Goal: Obtain resource: Download file/media

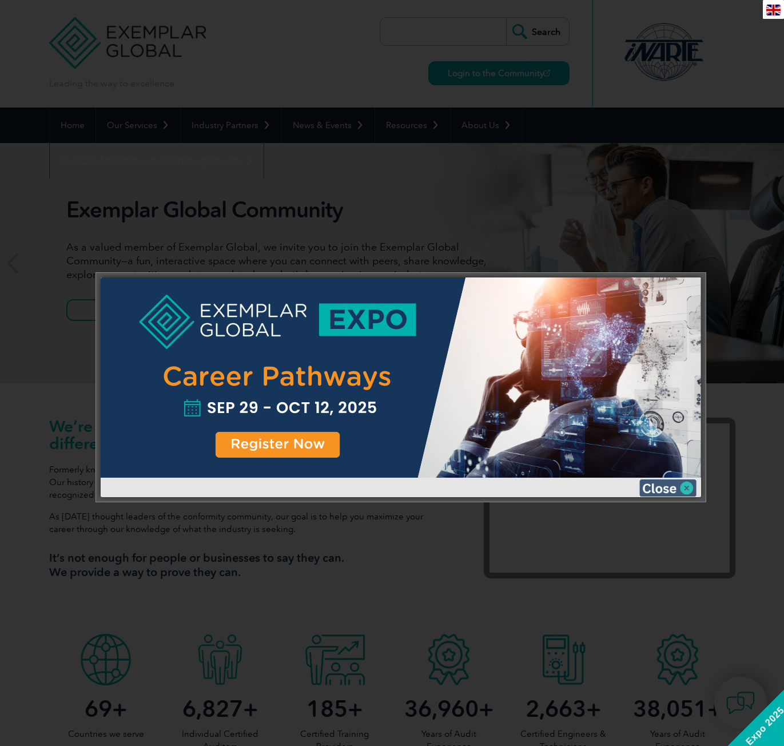
click at [679, 484] on img at bounding box center [668, 488] width 57 height 17
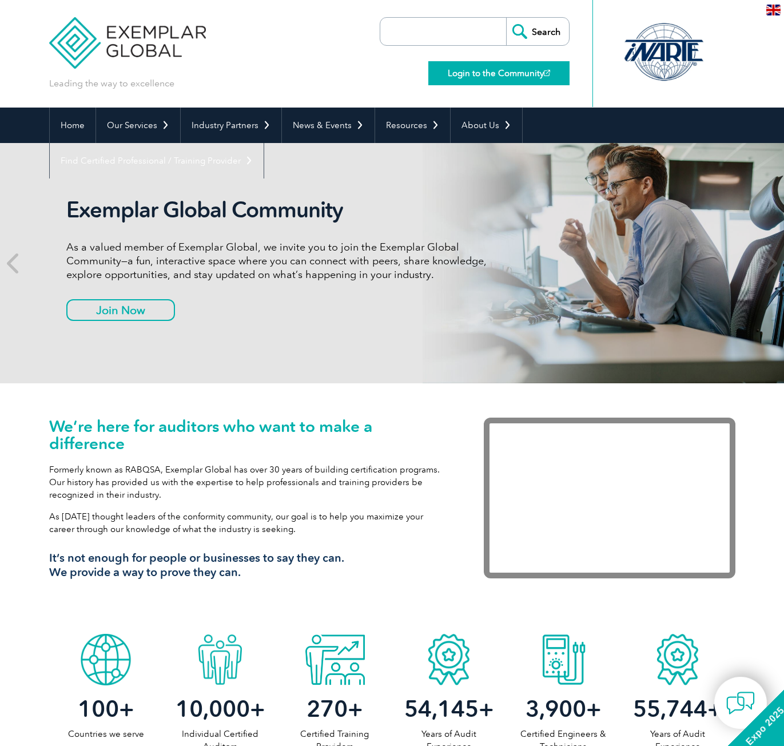
click at [503, 70] on link "Login to the Community" at bounding box center [499, 73] width 141 height 24
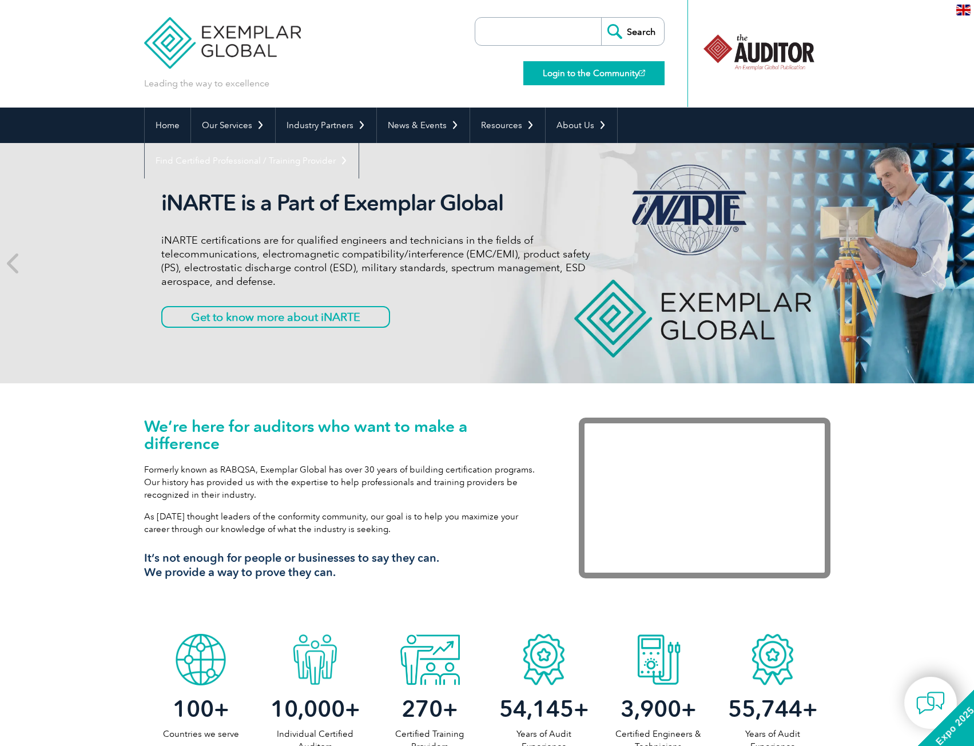
click at [591, 74] on link "Login to the Community" at bounding box center [594, 73] width 141 height 24
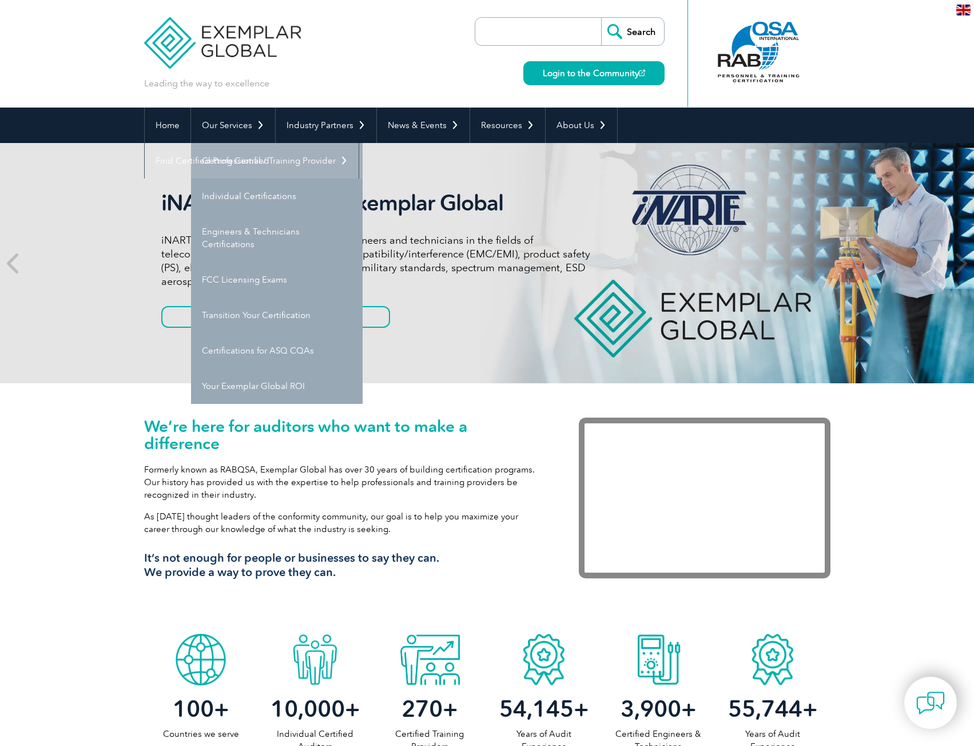
click at [253, 164] on link "Getting Certified" at bounding box center [277, 160] width 172 height 35
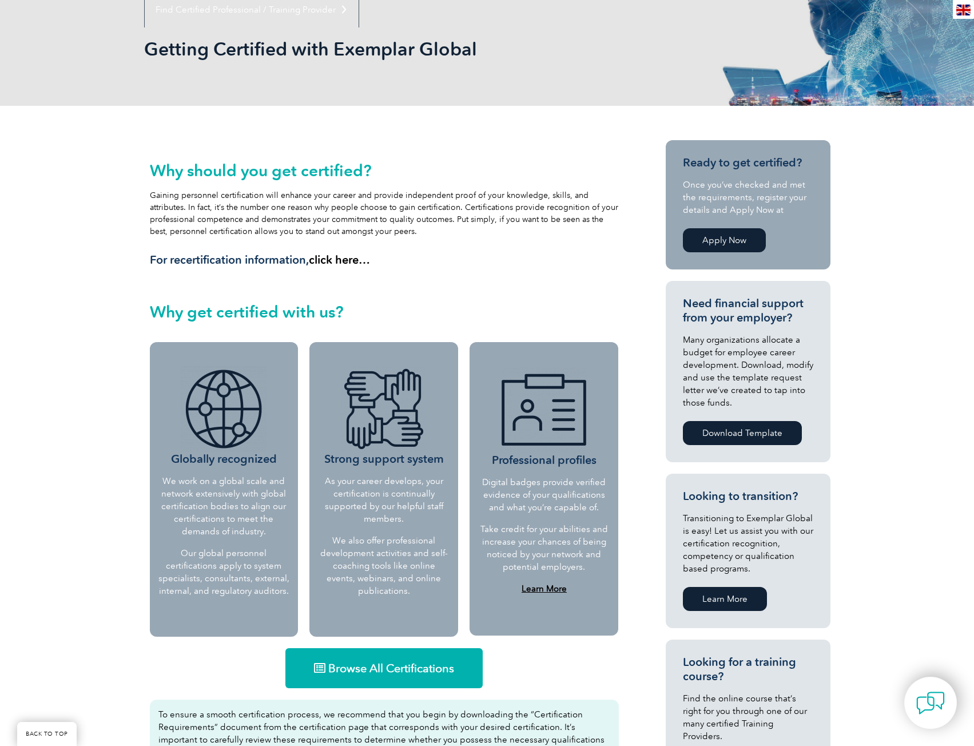
scroll to position [114, 0]
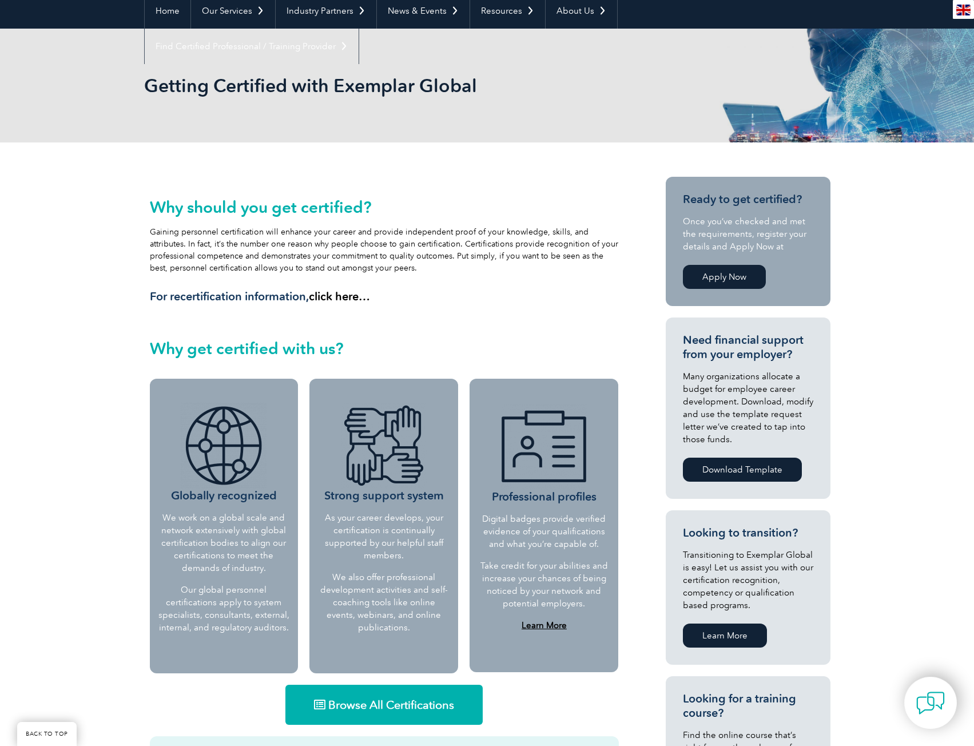
click at [788, 470] on link "Download Template" at bounding box center [742, 470] width 119 height 24
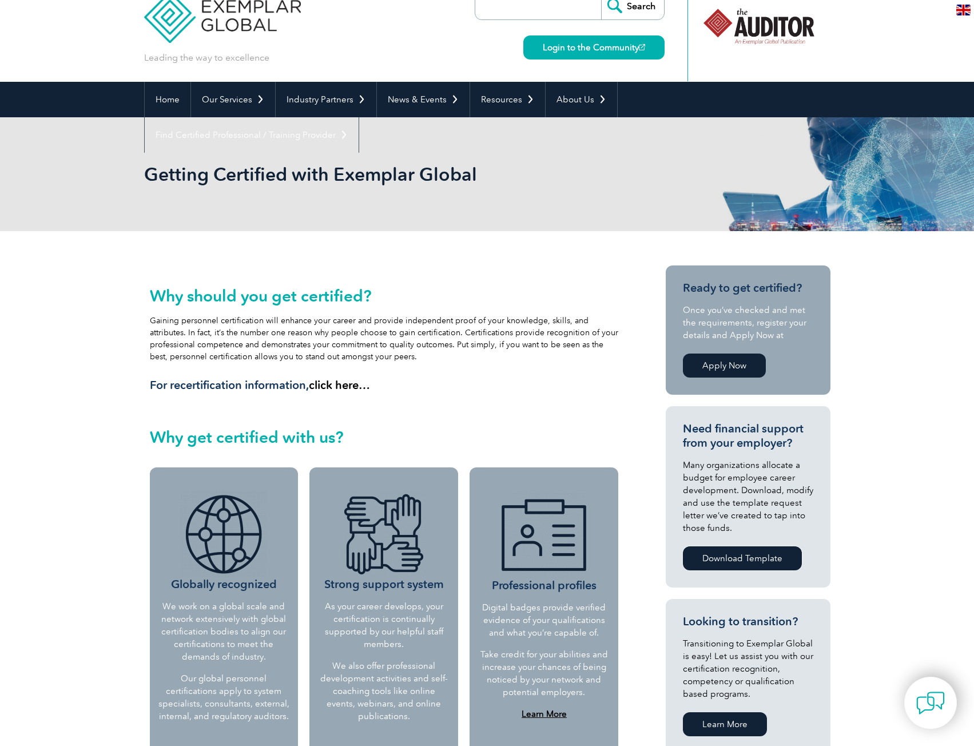
scroll to position [0, 0]
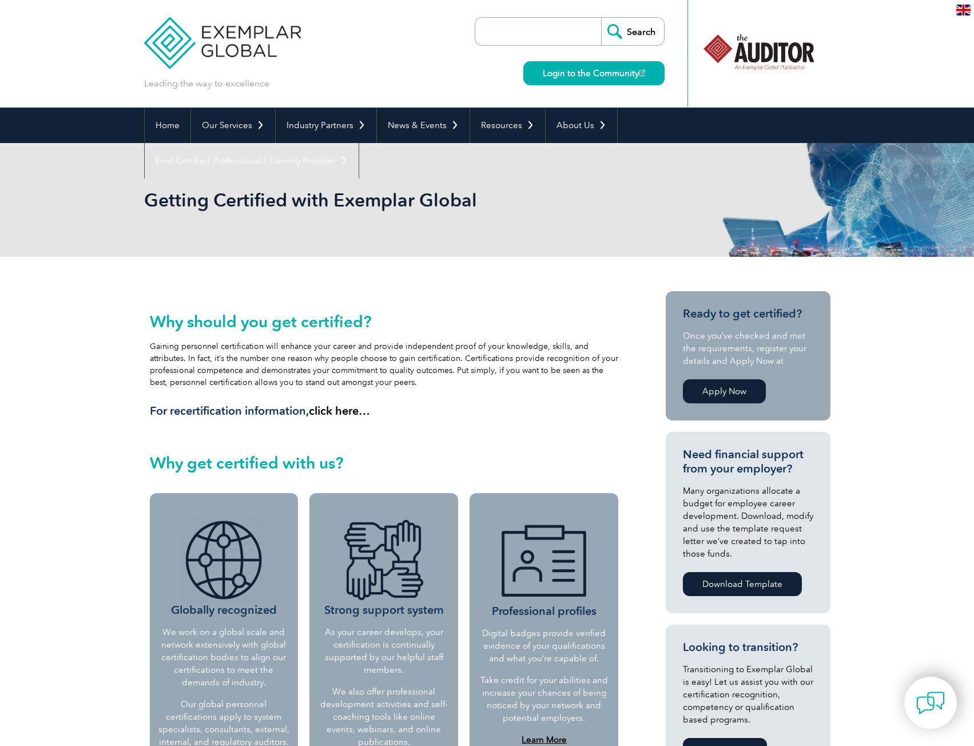
click at [795, 50] on div at bounding box center [759, 52] width 114 height 63
